Goal: Task Accomplishment & Management: Use online tool/utility

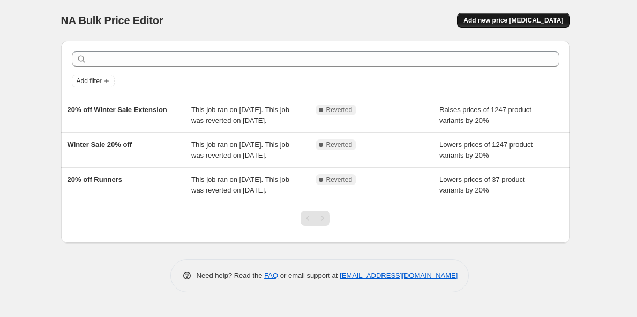
click at [522, 18] on span "Add new price [MEDICAL_DATA]" at bounding box center [514, 20] width 100 height 9
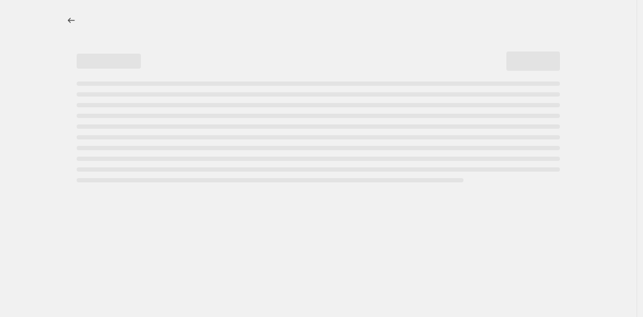
select select "percentage"
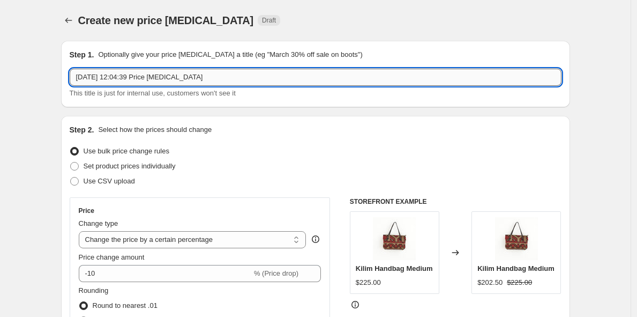
click at [177, 80] on input "18 Aug 2025, 12:04:39 Price change job" at bounding box center [316, 77] width 492 height 17
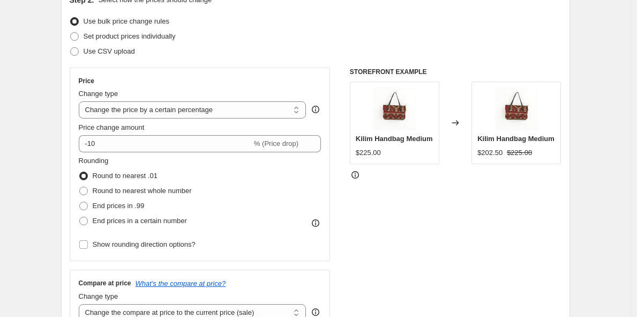
scroll to position [133, 0]
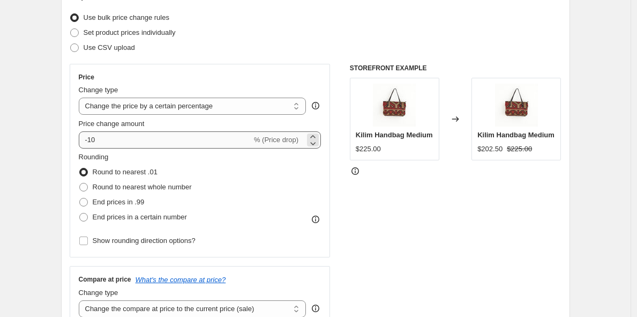
type input "Back to retail prices after winter sale"
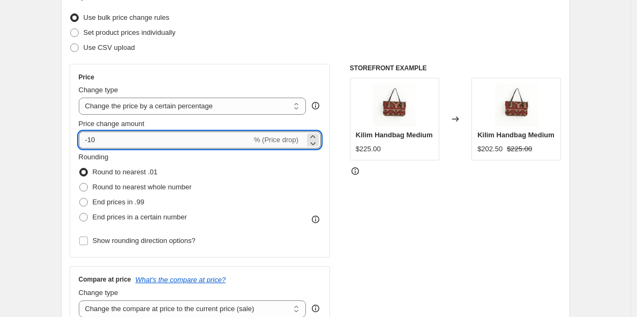
click at [170, 140] on input "-10" at bounding box center [165, 139] width 173 height 17
click at [317, 135] on icon at bounding box center [313, 136] width 11 height 11
click at [164, 137] on input "-9" at bounding box center [165, 139] width 173 height 17
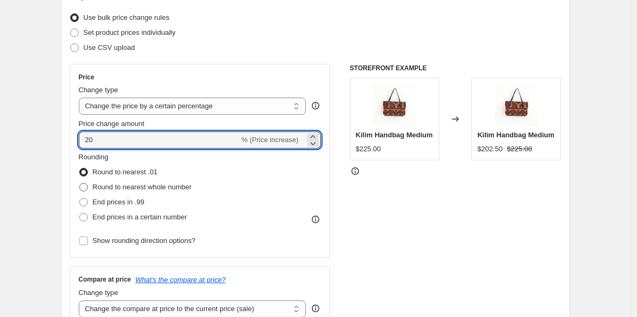
type input "20"
click at [87, 187] on span at bounding box center [83, 187] width 9 height 9
click at [80, 183] on input "Round to nearest whole number" at bounding box center [79, 183] width 1 height 1
radio input "true"
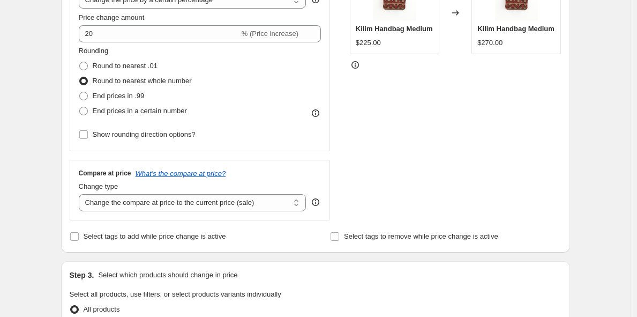
scroll to position [240, 0]
click at [280, 205] on select "Change the compare at price to the current price (sale) Change the compare at p…" at bounding box center [193, 201] width 228 height 17
select select "remove"
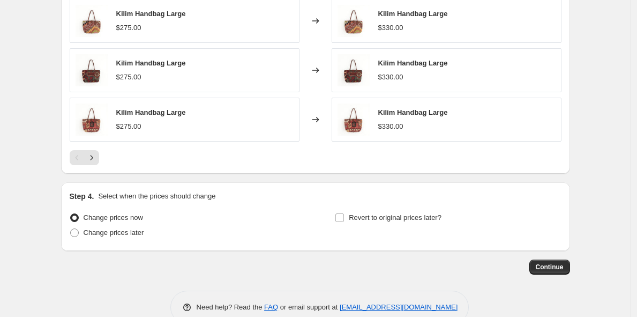
scroll to position [755, 0]
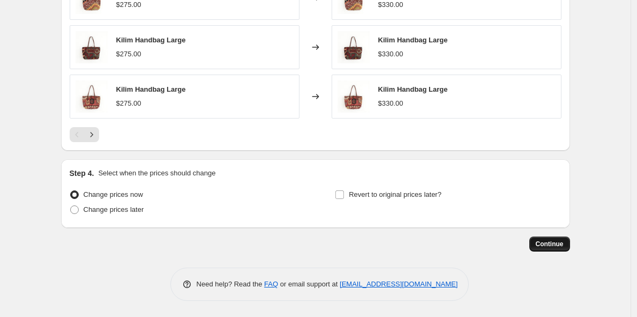
click at [549, 242] on span "Continue" at bounding box center [550, 244] width 28 height 9
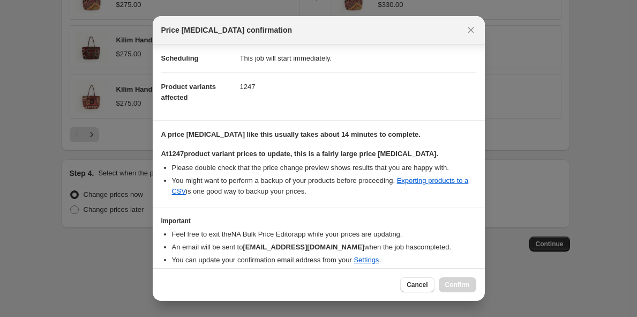
scroll to position [128, 0]
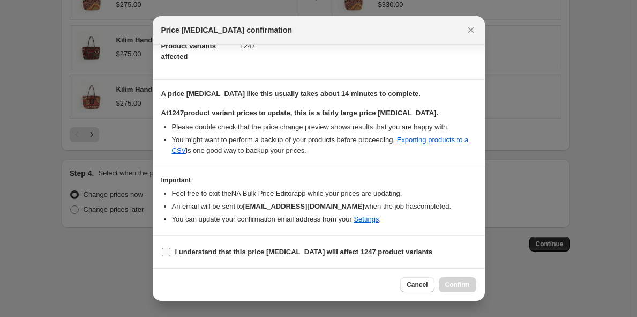
click at [170, 251] on span ":r24:" at bounding box center [166, 252] width 10 height 10
click at [170, 251] on input "I understand that this price change job will affect 1247 product variants" at bounding box center [166, 252] width 9 height 9
checkbox input "true"
click at [461, 283] on span "Confirm" at bounding box center [457, 284] width 25 height 9
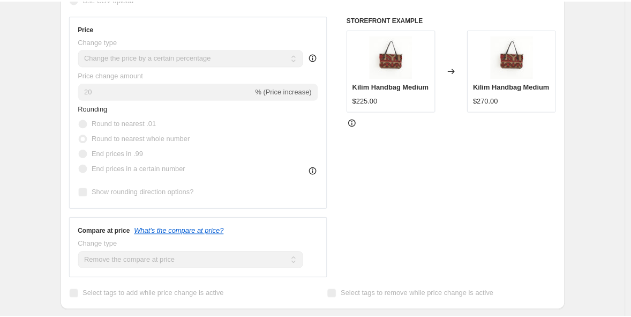
scroll to position [257, 0]
